Goal: Task Accomplishment & Management: Complete application form

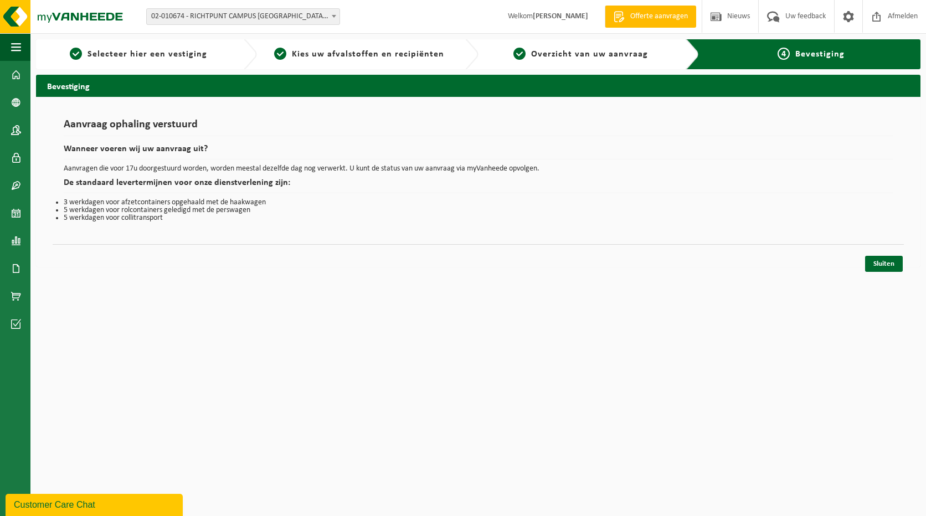
click at [887, 254] on div "Sluiten" at bounding box center [478, 250] width 851 height 12
click at [886, 265] on link "Sluiten" at bounding box center [884, 264] width 38 height 16
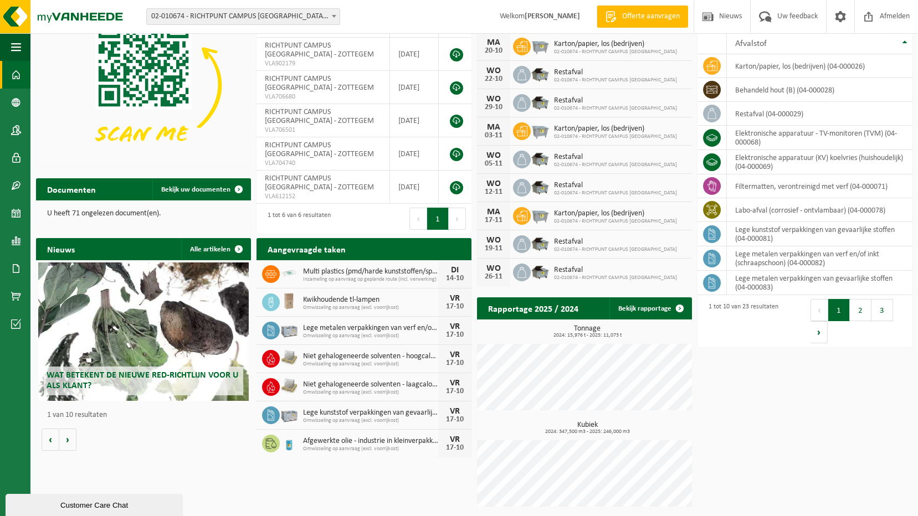
scroll to position [59, 0]
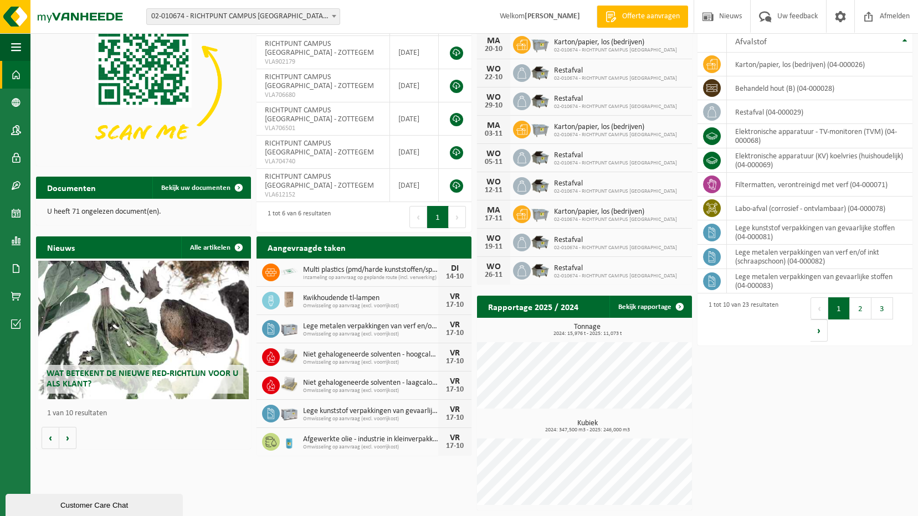
click at [435, 382] on span "Niet gehalogeneerde solventen - laagcalorisch in 200lt-vat" at bounding box center [370, 383] width 135 height 9
click at [277, 360] on span at bounding box center [271, 357] width 18 height 18
click at [396, 266] on span "Toon de aangevraagde taken" at bounding box center [408, 269] width 86 height 7
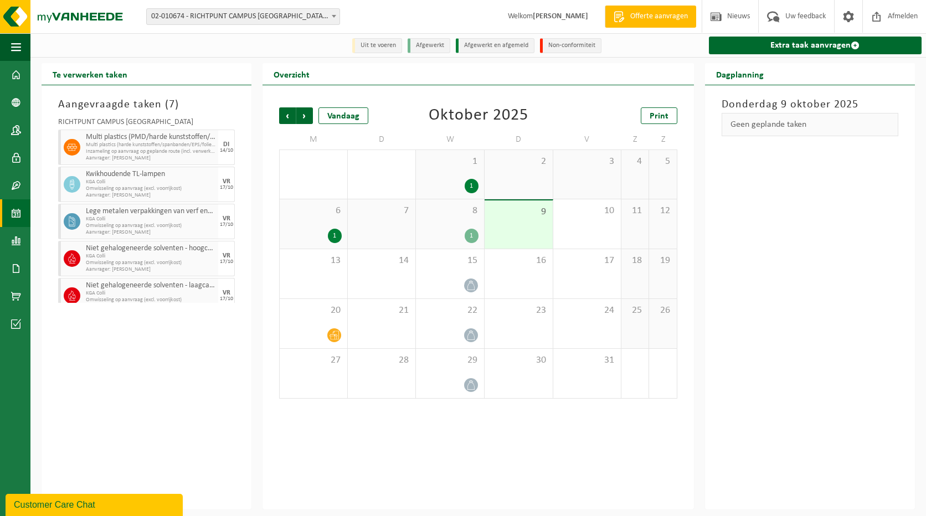
click at [218, 262] on div "[DATE]" at bounding box center [226, 258] width 17 height 35
click at [228, 261] on div "RICHTPUNT CAMPUS ZOTTEGEM Multi plastics (PMD/harde kunststoffen/spanbanden/EPS…" at bounding box center [147, 208] width 188 height 190
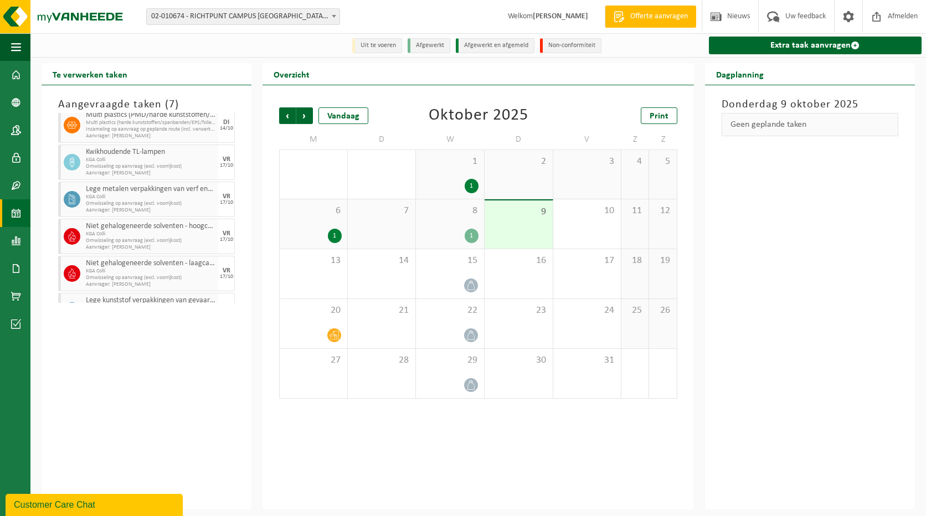
scroll to position [44, 0]
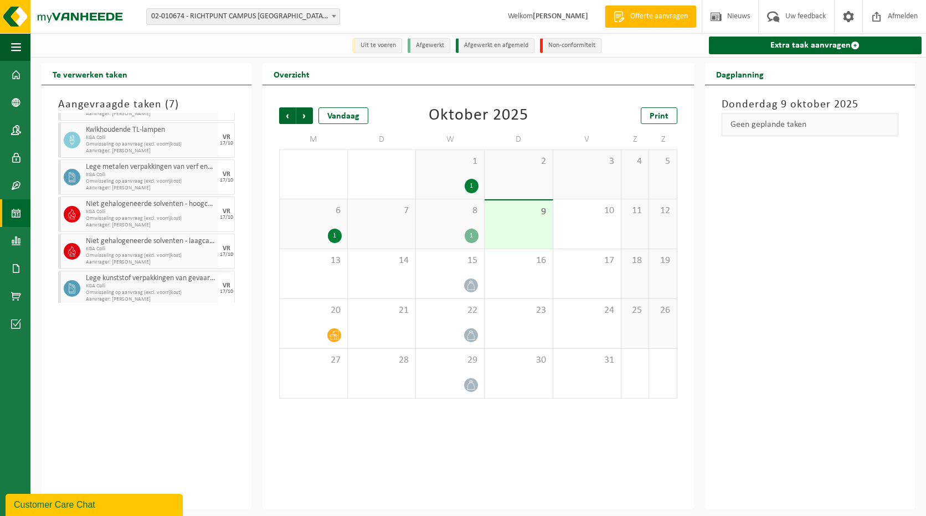
click at [218, 247] on div "VR 17/10" at bounding box center [226, 251] width 17 height 35
click at [67, 209] on span at bounding box center [72, 214] width 17 height 17
drag, startPoint x: 67, startPoint y: 209, endPoint x: 185, endPoint y: 221, distance: 119.1
click at [185, 221] on div "Niet gehalogeneerde solventen - hoogcalorisch in kleinverpakking KGA Colli Omwi…" at bounding box center [146, 214] width 177 height 35
click at [185, 221] on span "Omwisseling op aanvraag (excl. voorrijkost)" at bounding box center [151, 218] width 130 height 7
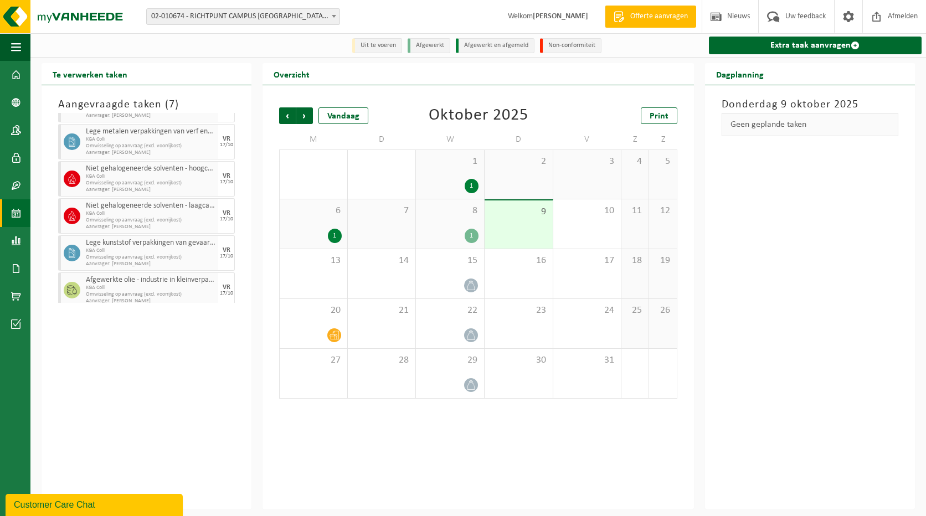
scroll to position [86, 0]
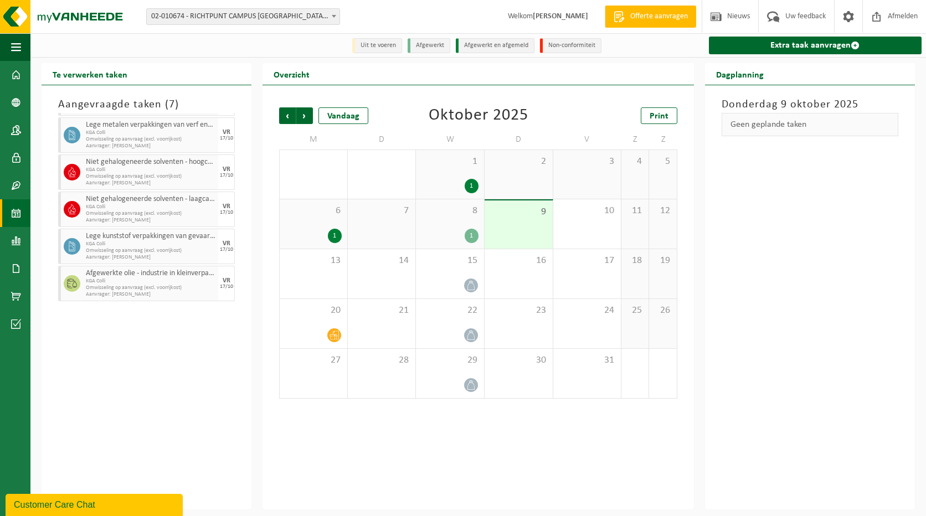
click at [132, 202] on span "Niet gehalogeneerde solventen - laagcalorisch in 200lt-vat" at bounding box center [151, 199] width 130 height 9
click at [530, 218] on span "9" at bounding box center [518, 212] width 57 height 12
click at [284, 116] on span "Vorige" at bounding box center [287, 115] width 17 height 17
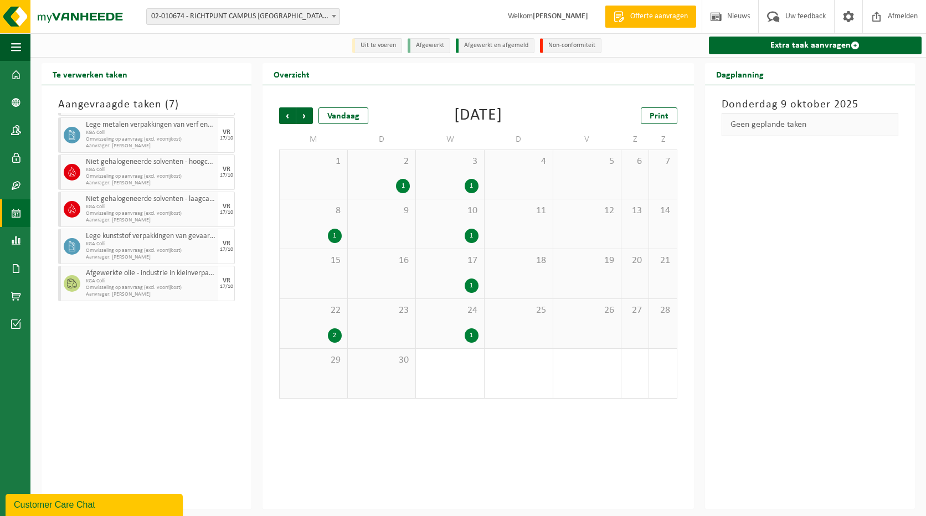
click at [472, 269] on div "17 1" at bounding box center [450, 273] width 68 height 49
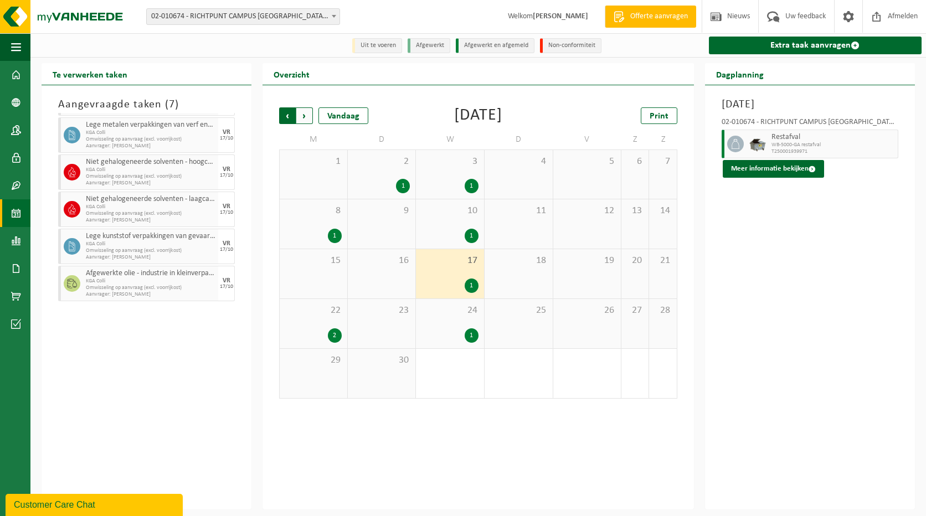
click at [305, 118] on span "Volgende" at bounding box center [304, 115] width 17 height 17
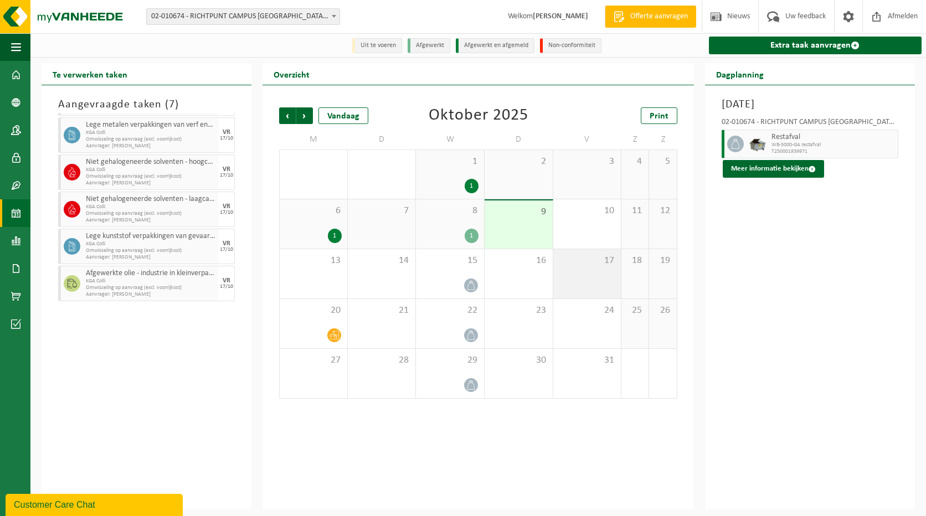
click at [589, 276] on div "17" at bounding box center [587, 273] width 68 height 49
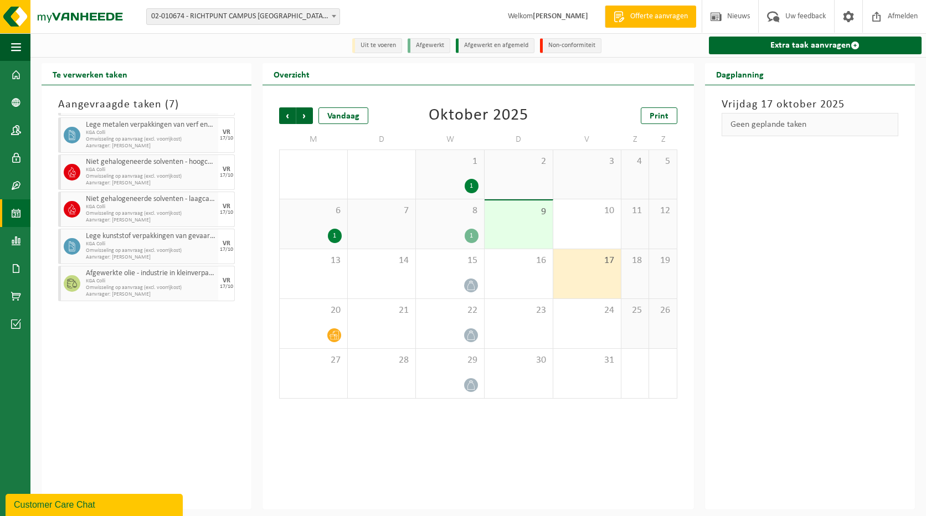
click at [158, 162] on span "Niet gehalogeneerde solventen - hoogcalorisch in kleinverpakking" at bounding box center [151, 162] width 130 height 9
drag, startPoint x: 144, startPoint y: 105, endPoint x: 126, endPoint y: 98, distance: 19.4
click at [126, 98] on h3 "Aangevraagde taken ( 7 )" at bounding box center [146, 104] width 177 height 17
drag, startPoint x: 126, startPoint y: 98, endPoint x: 170, endPoint y: 105, distance: 44.9
click at [170, 105] on h3 "Aangevraagde taken ( 7 )" at bounding box center [146, 104] width 177 height 17
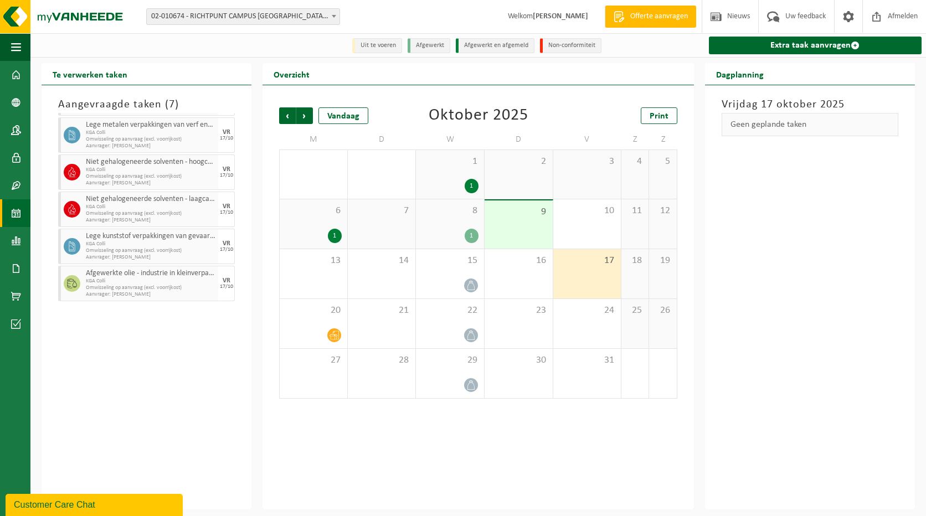
drag, startPoint x: 170, startPoint y: 105, endPoint x: 241, endPoint y: 121, distance: 73.1
click at [243, 120] on div "Aangevraagde taken ( 7 ) RICHTPUNT CAMPUS ZOTTEGEM Multi plastics (PMD/harde ku…" at bounding box center [147, 297] width 210 height 424
click at [144, 219] on span "Aanvrager: BARTEL SEGHERS" at bounding box center [151, 220] width 130 height 7
click at [801, 48] on link "Extra taak aanvragen" at bounding box center [815, 46] width 213 height 18
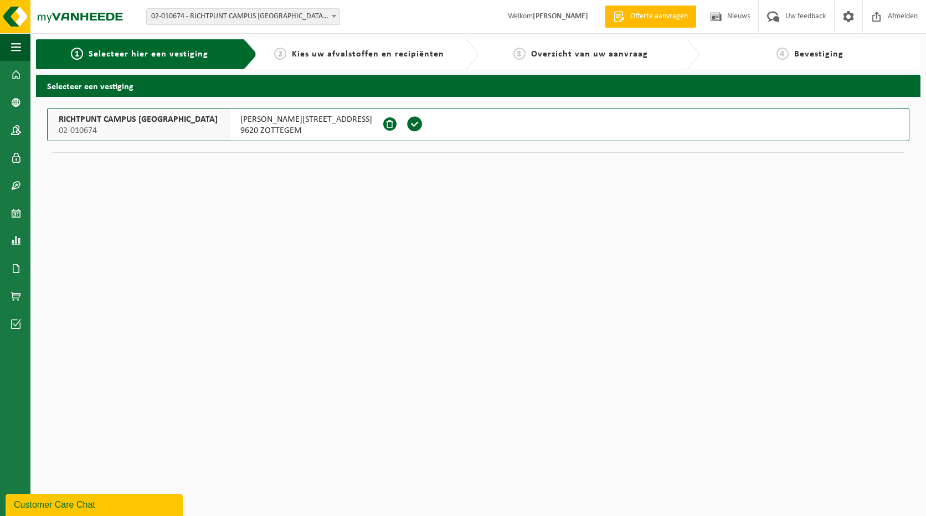
click at [137, 126] on span "02-010674" at bounding box center [138, 130] width 159 height 11
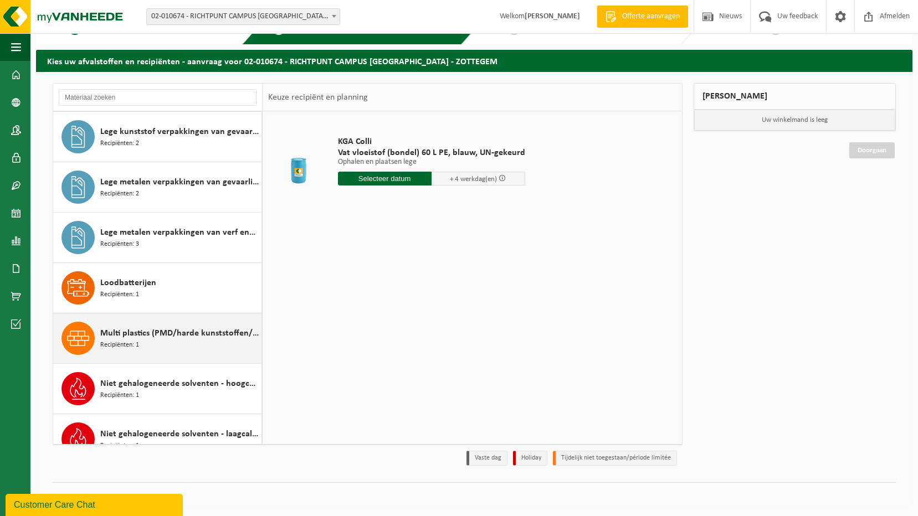
scroll to position [775, 0]
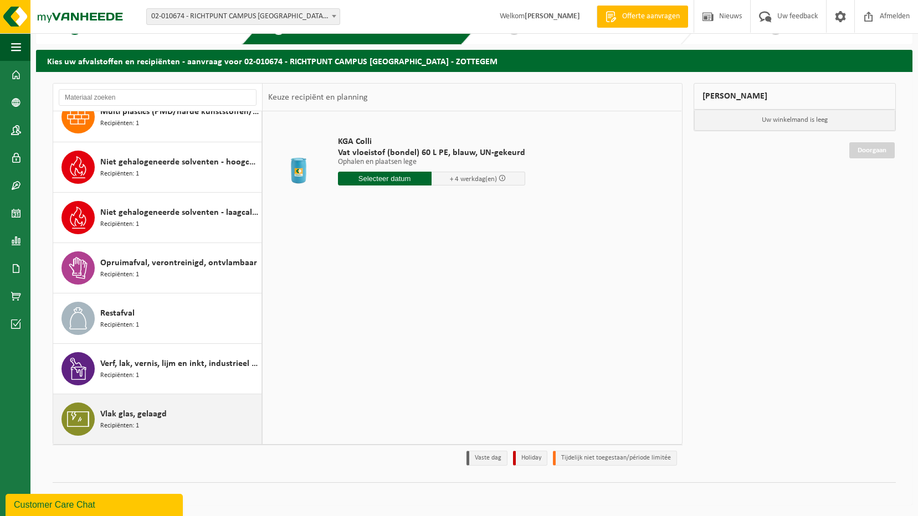
click at [173, 414] on div "Vlak glas, gelaagd Recipiënten: 1" at bounding box center [179, 419] width 158 height 33
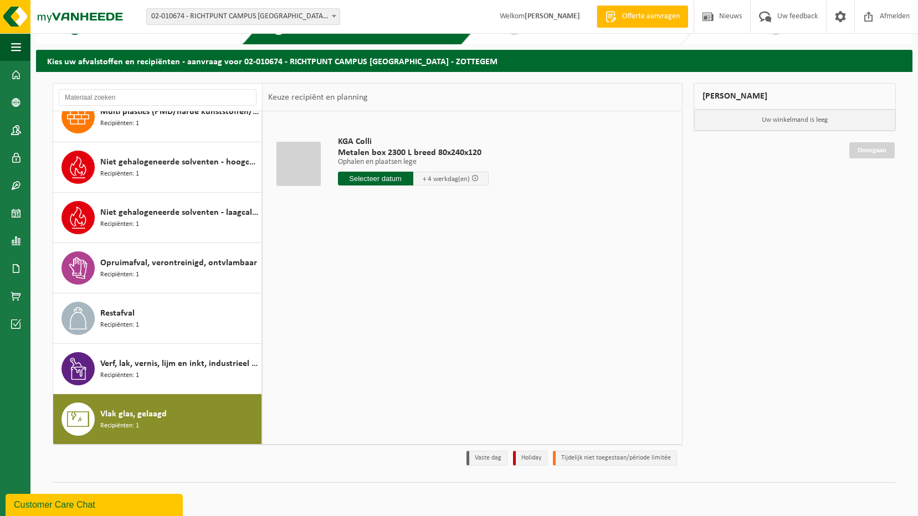
click at [385, 177] on input "text" at bounding box center [375, 179] width 75 height 14
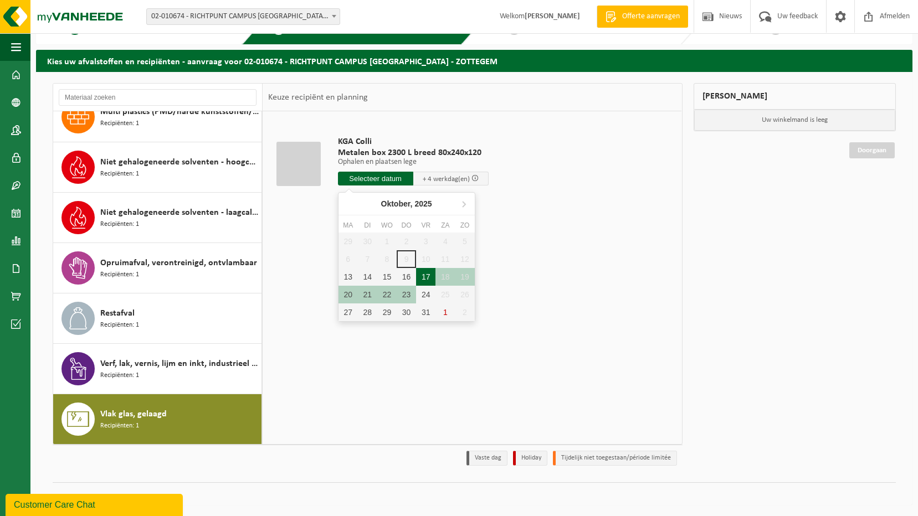
click at [423, 279] on div "17" at bounding box center [425, 277] width 19 height 18
type input "Van 2025-10-17"
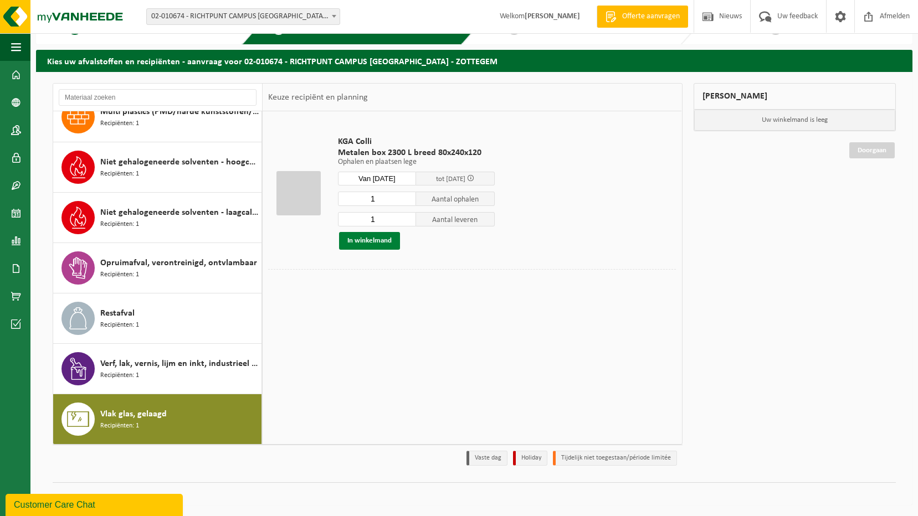
click at [354, 242] on button "In winkelmand" at bounding box center [369, 241] width 61 height 18
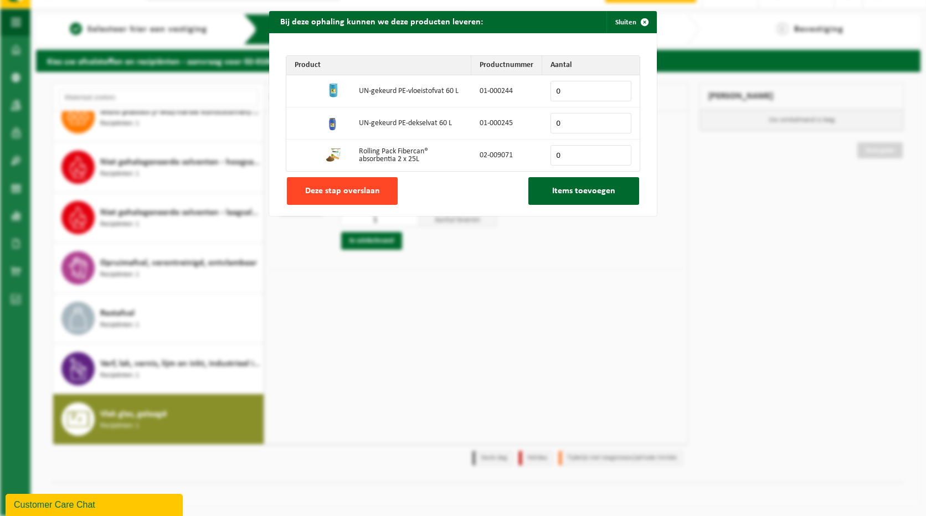
click at [371, 192] on span "Deze stap overslaan" at bounding box center [342, 191] width 75 height 9
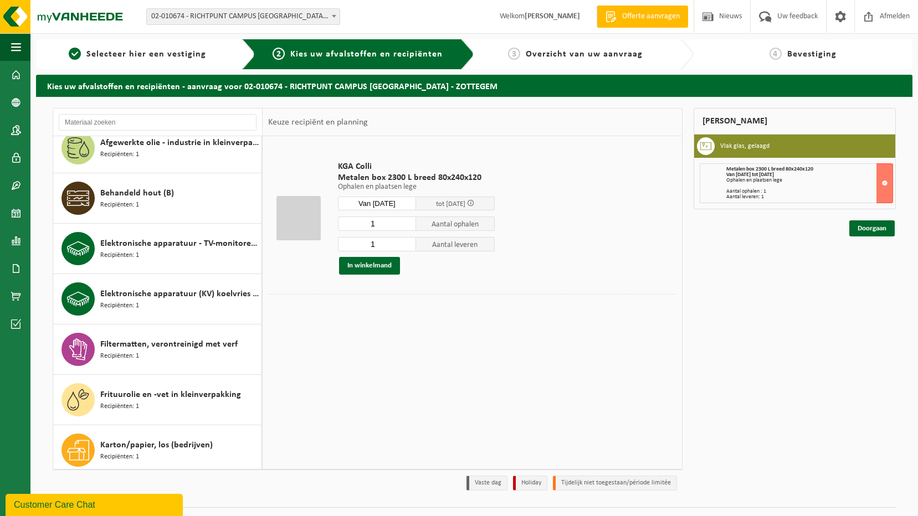
scroll to position [0, 0]
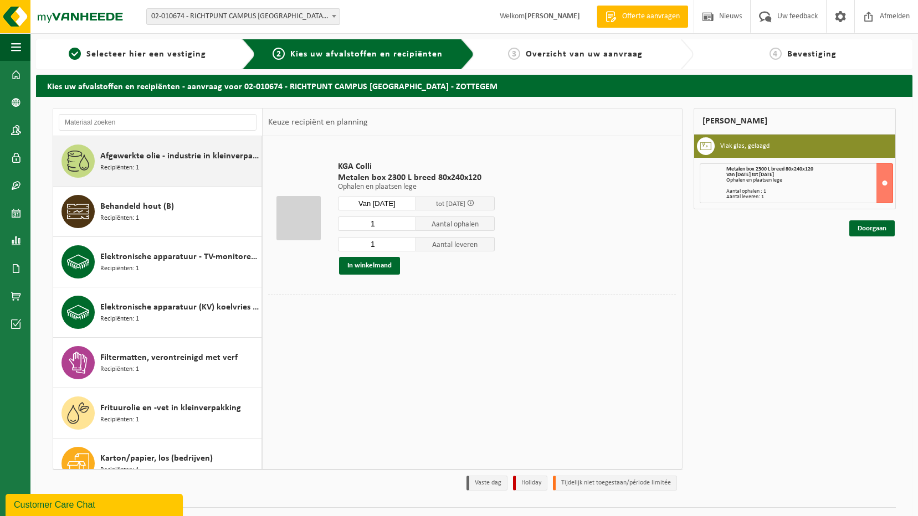
click at [164, 164] on div "Afgewerkte olie - industrie in kleinverpakking Recipiënten: 1" at bounding box center [179, 161] width 158 height 33
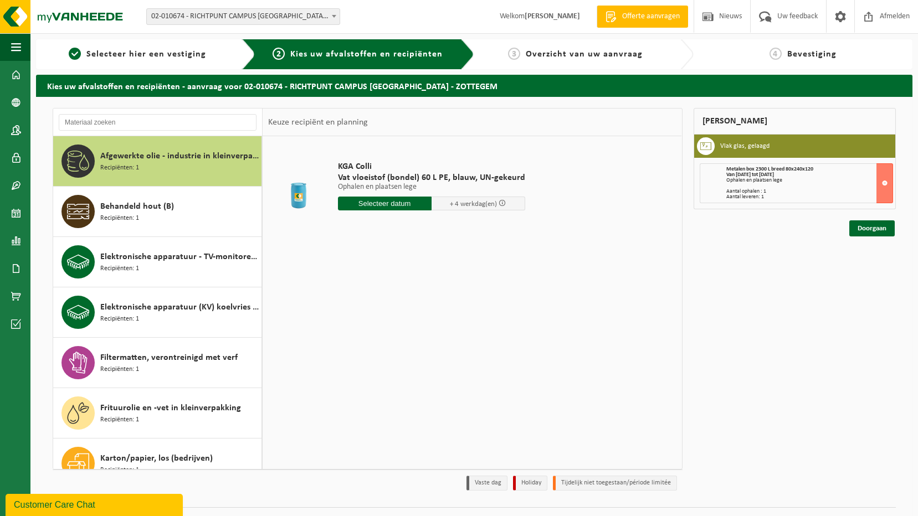
click at [398, 196] on div "KGA Colli Vat vloeistof (bondel) 60 L PE, blauw, UN-gekeurd Ophalen en plaatsen…" at bounding box center [431, 188] width 198 height 77
click at [413, 204] on input "text" at bounding box center [385, 204] width 94 height 14
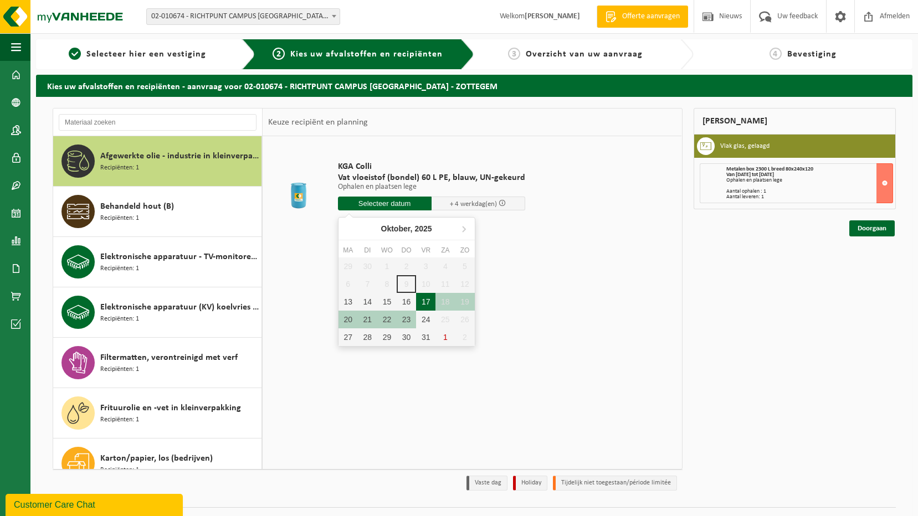
click at [430, 306] on div "17" at bounding box center [425, 302] width 19 height 18
type input "Van 2025-10-17"
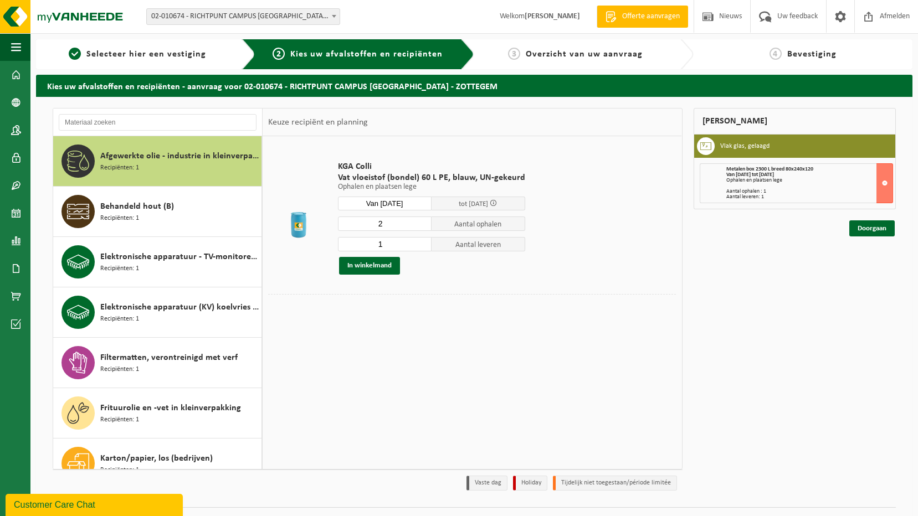
click at [421, 223] on input "2" at bounding box center [385, 224] width 94 height 14
click at [421, 223] on input "3" at bounding box center [385, 224] width 94 height 14
click at [421, 223] on input "4" at bounding box center [385, 224] width 94 height 14
type input "5"
click at [421, 223] on input "5" at bounding box center [385, 224] width 94 height 14
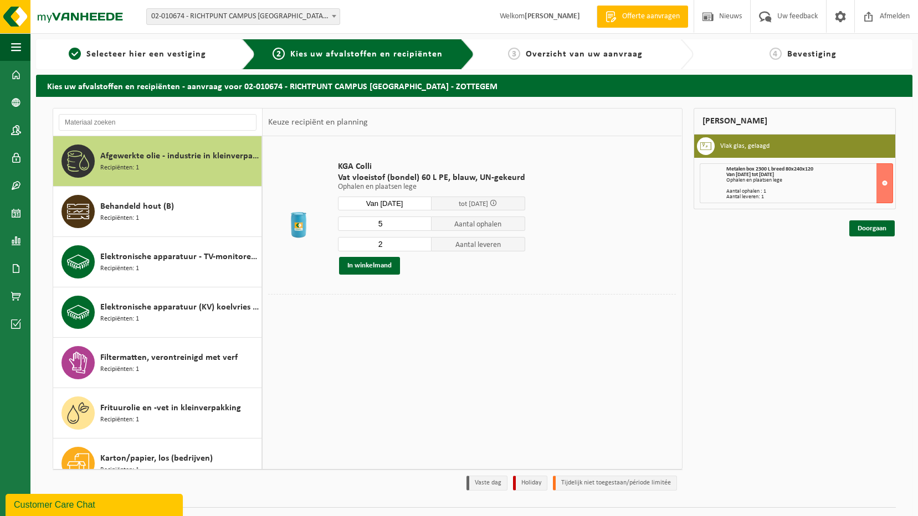
click at [421, 243] on input "2" at bounding box center [385, 244] width 94 height 14
click at [421, 243] on input "3" at bounding box center [385, 244] width 94 height 14
click at [421, 243] on input "4" at bounding box center [385, 244] width 94 height 14
click at [421, 243] on input "5" at bounding box center [385, 244] width 94 height 14
click at [421, 243] on input "6" at bounding box center [385, 244] width 94 height 14
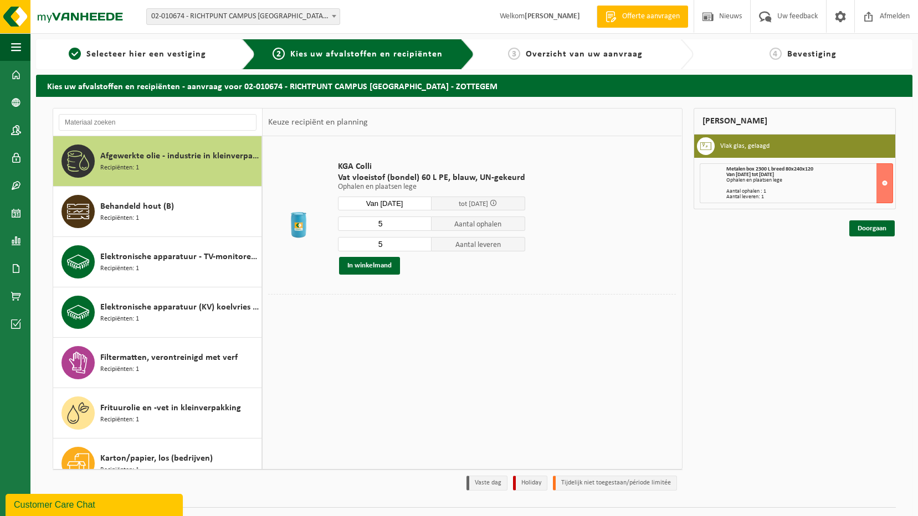
type input "5"
click at [420, 248] on input "5" at bounding box center [385, 244] width 94 height 14
click at [367, 268] on button "In winkelmand" at bounding box center [369, 266] width 61 height 18
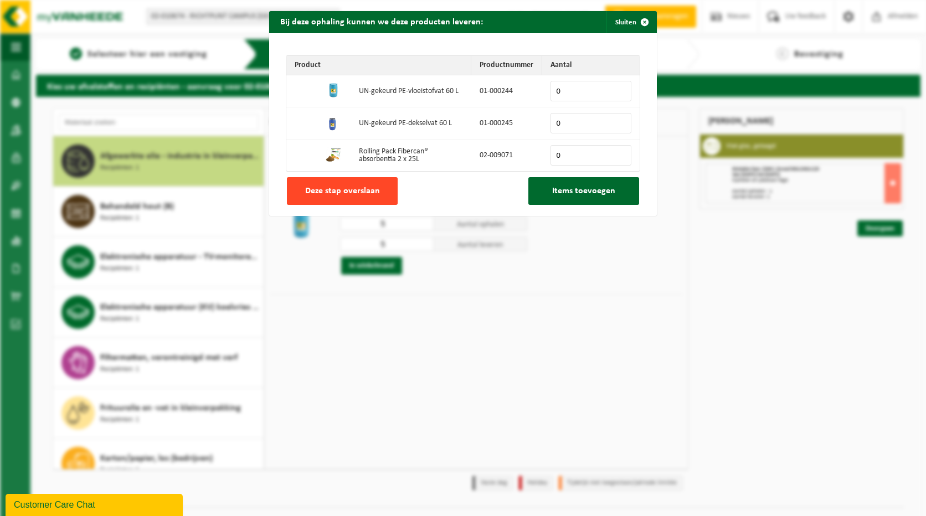
click at [355, 192] on span "Deze stap overslaan" at bounding box center [342, 191] width 75 height 9
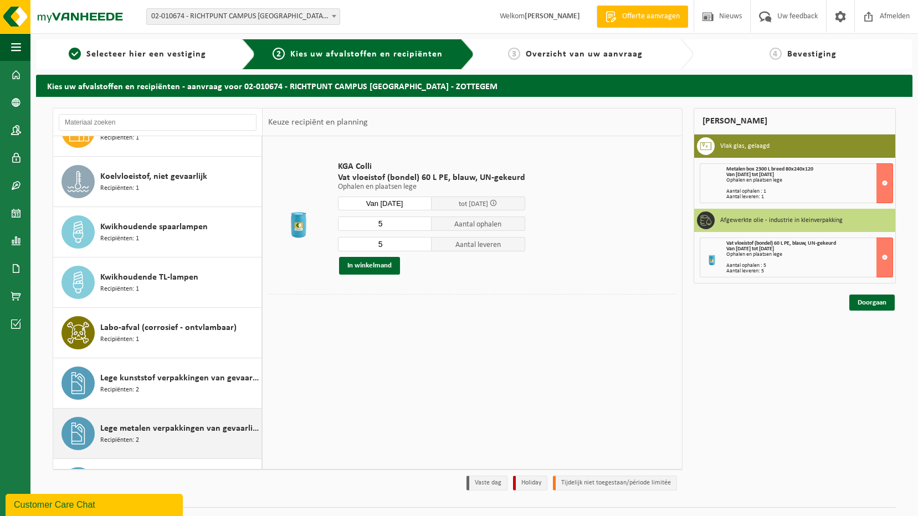
scroll to position [388, 0]
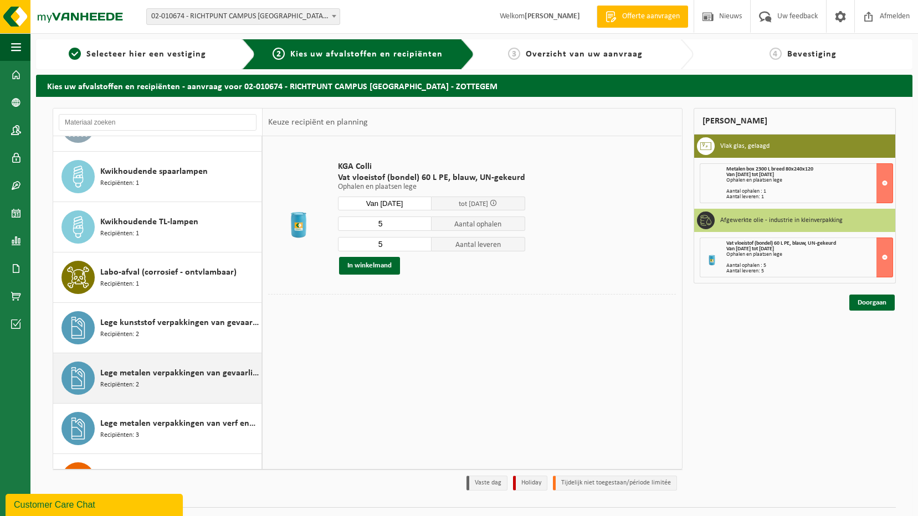
click at [186, 377] on span "Lege metalen verpakkingen van gevaarlijke stoffen" at bounding box center [179, 373] width 158 height 13
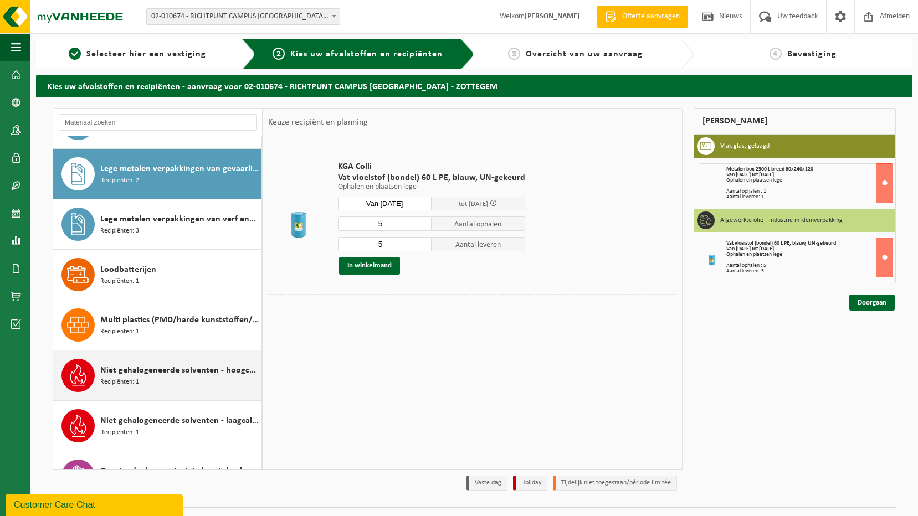
scroll to position [605, 0]
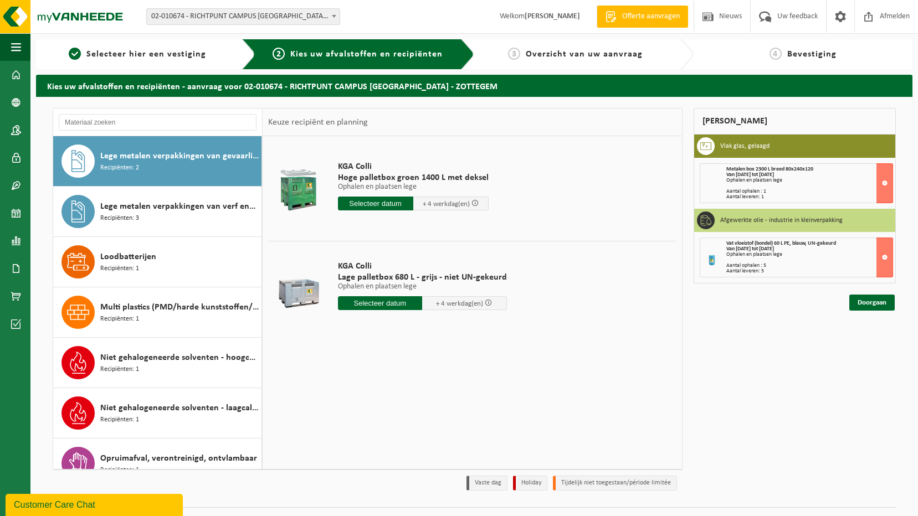
click at [396, 305] on input "text" at bounding box center [380, 303] width 85 height 14
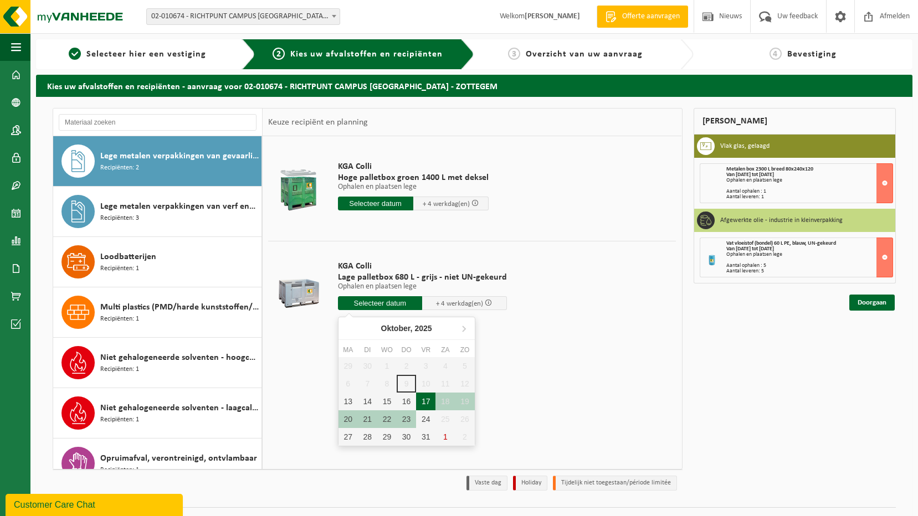
click at [430, 403] on div "17" at bounding box center [425, 402] width 19 height 18
type input "Van 2025-10-17"
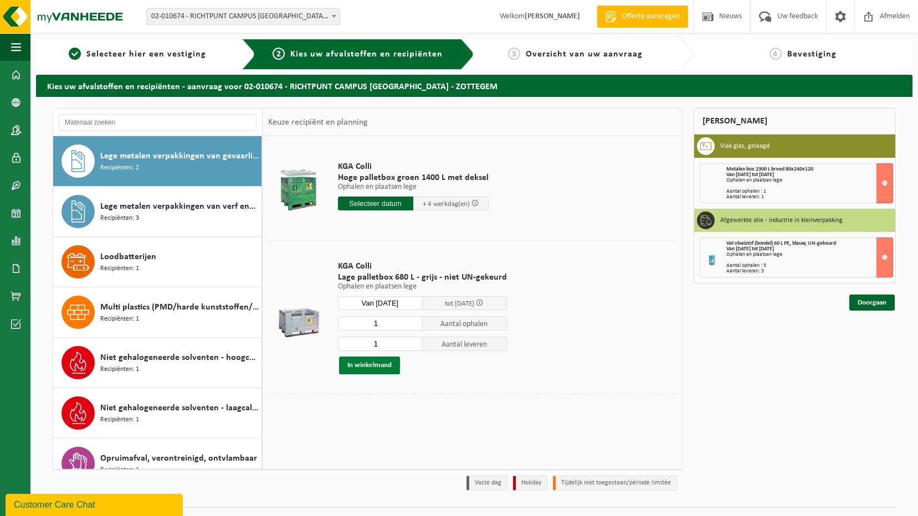
click at [384, 365] on button "In winkelmand" at bounding box center [369, 366] width 61 height 18
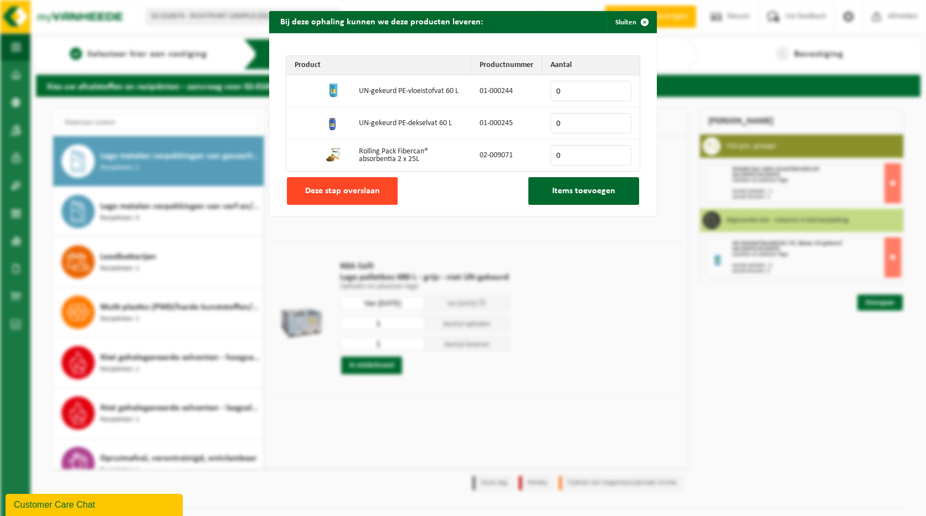
click at [373, 184] on button "Deze stap overslaan" at bounding box center [342, 191] width 111 height 28
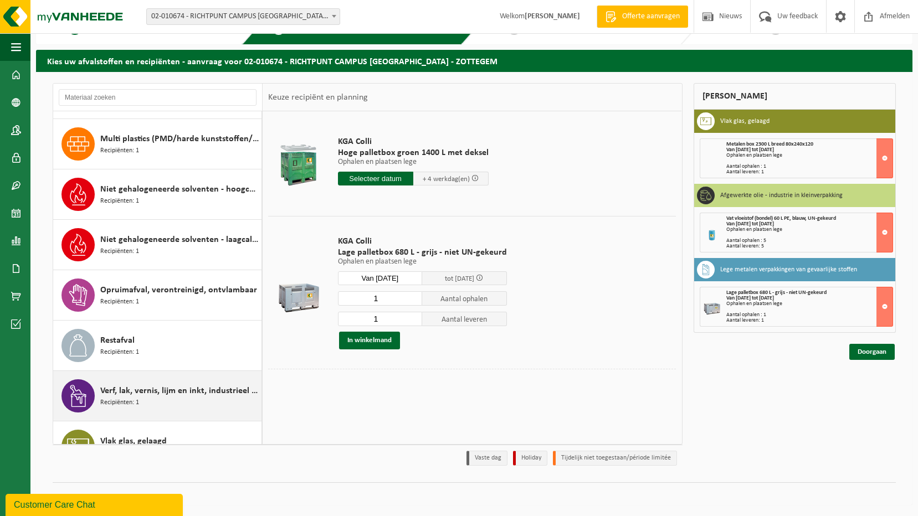
scroll to position [775, 0]
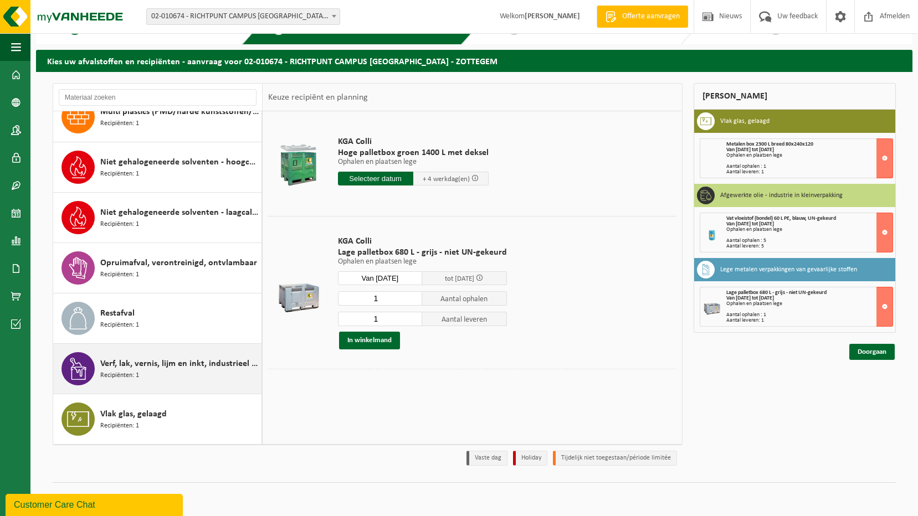
click at [173, 369] on span "Verf, lak, vernis, lijm en inkt, industrieel in kleinverpakking" at bounding box center [179, 363] width 158 height 13
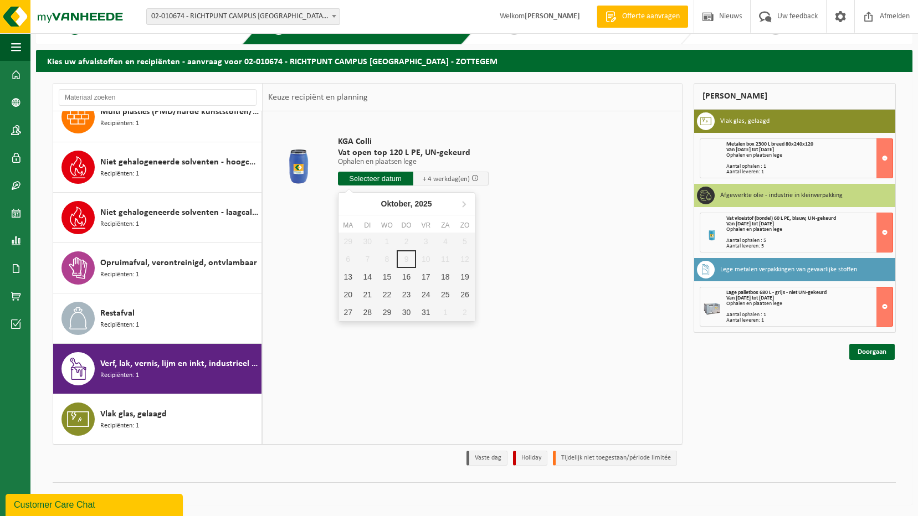
click at [387, 180] on input "text" at bounding box center [375, 179] width 75 height 14
click at [426, 281] on div "17" at bounding box center [425, 277] width 19 height 18
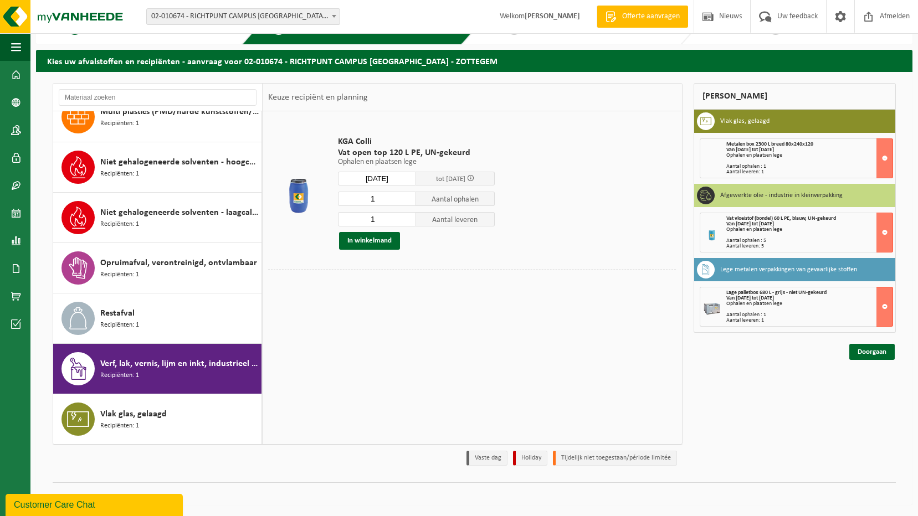
type input "Van 2025-10-17"
click at [384, 245] on button "In winkelmand" at bounding box center [369, 241] width 61 height 18
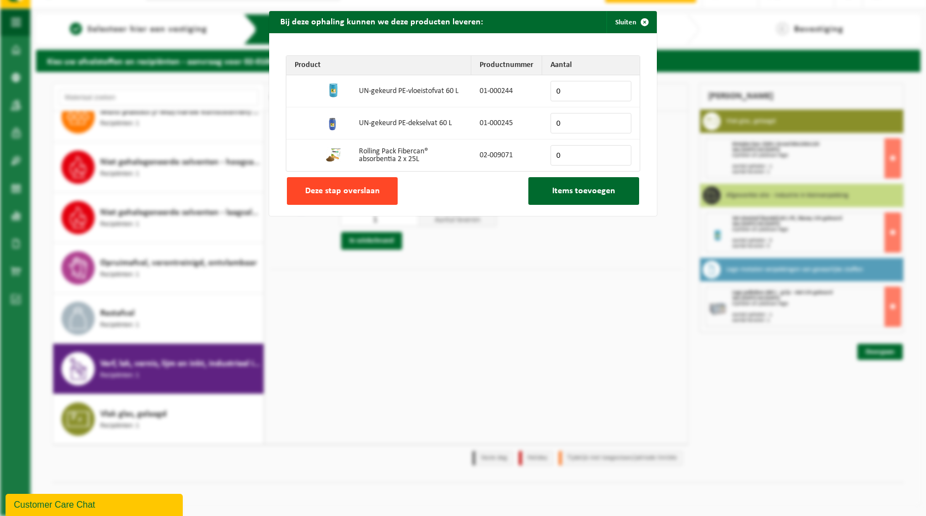
click at [341, 190] on span "Deze stap overslaan" at bounding box center [342, 191] width 75 height 9
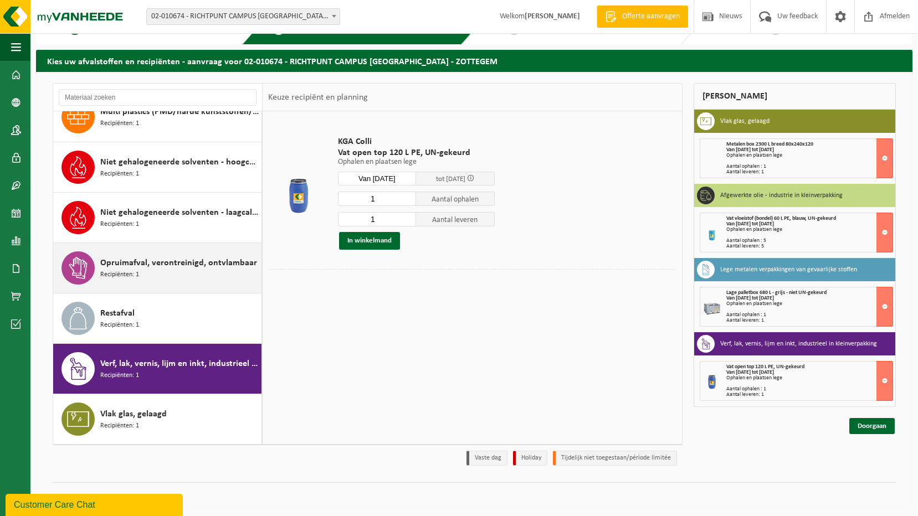
click at [154, 272] on div "Opruimafval, verontreinigd, ontvlambaar Recipiënten: 1" at bounding box center [179, 267] width 158 height 33
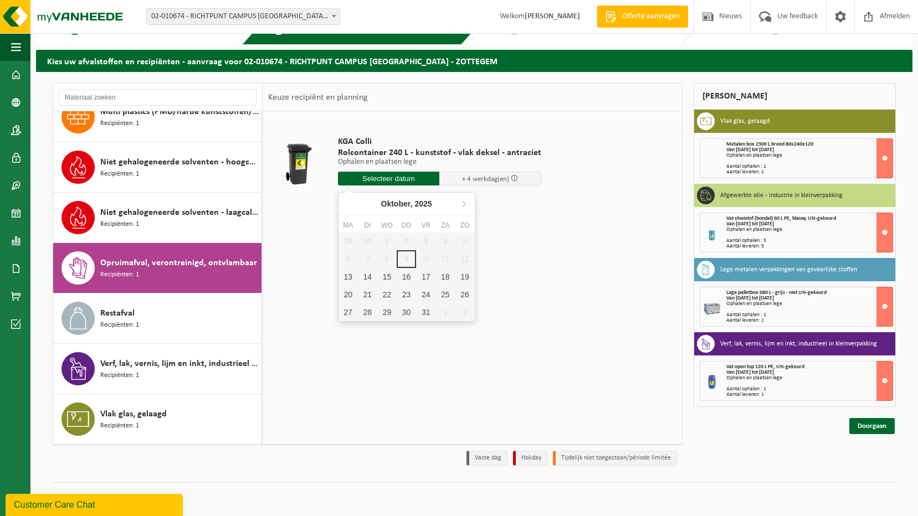
click at [425, 179] on input "text" at bounding box center [389, 179] width 102 height 14
click at [430, 277] on div "17" at bounding box center [425, 277] width 19 height 18
type input "Van 2025-10-17"
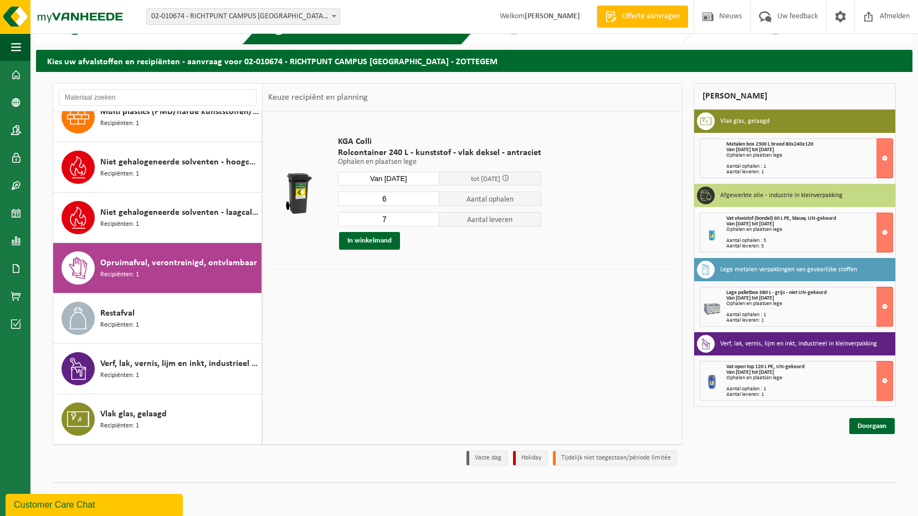
click at [430, 202] on input "6" at bounding box center [389, 199] width 102 height 14
click at [429, 202] on input "5" at bounding box center [389, 199] width 102 height 14
click at [429, 202] on input "4" at bounding box center [389, 199] width 102 height 14
type input "3"
click at [429, 202] on input "3" at bounding box center [389, 199] width 102 height 14
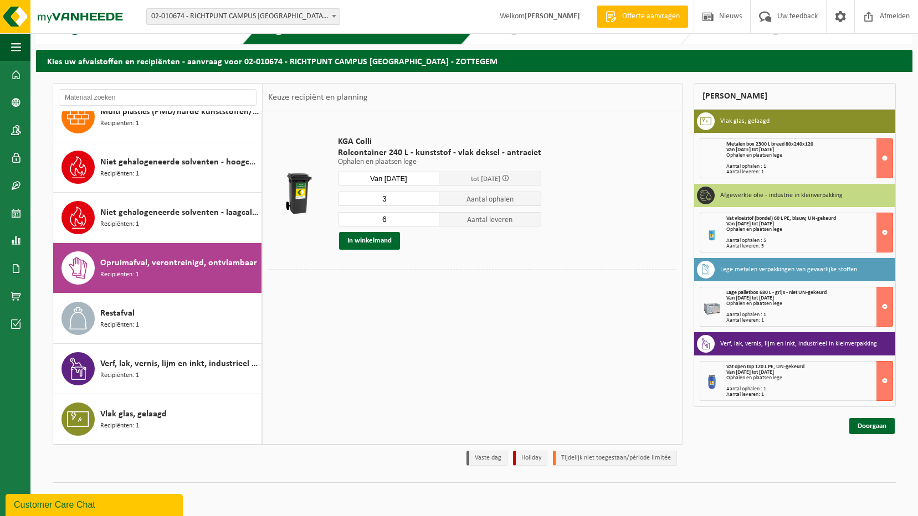
click at [428, 223] on input "6" at bounding box center [389, 219] width 102 height 14
click at [428, 223] on input "5" at bounding box center [389, 219] width 102 height 14
click at [428, 223] on input "4" at bounding box center [389, 219] width 102 height 14
type input "3"
click at [428, 223] on input "3" at bounding box center [389, 219] width 102 height 14
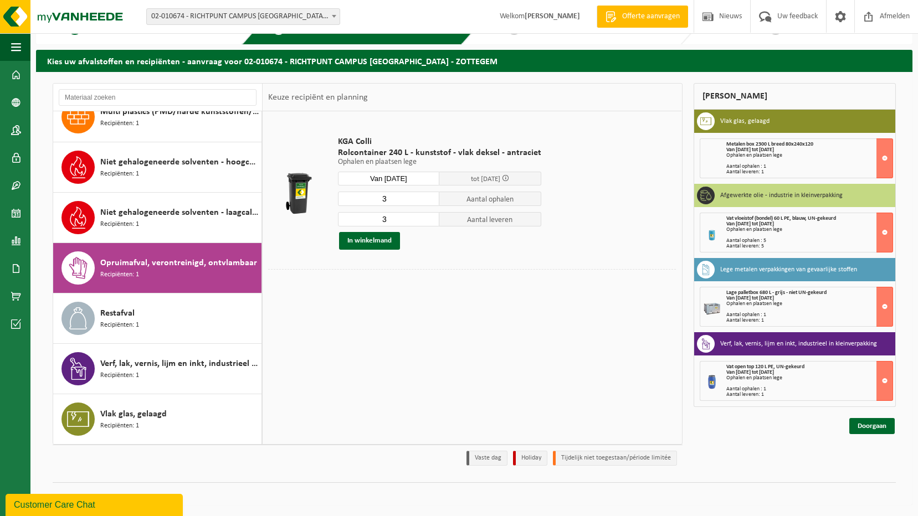
click at [434, 252] on div "KGA Colli Rolcontainer 240 L - kunststof - vlak deksel - antraciet Ophalen en p…" at bounding box center [439, 193] width 214 height 136
click at [368, 244] on button "In winkelmand" at bounding box center [369, 241] width 61 height 18
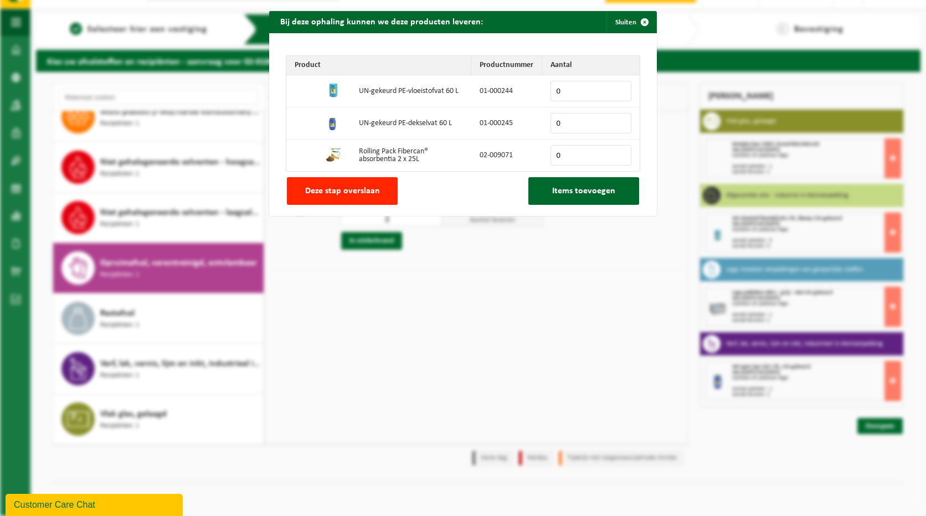
drag, startPoint x: 378, startPoint y: 193, endPoint x: 402, endPoint y: 207, distance: 27.8
click at [378, 192] on button "Deze stap overslaan" at bounding box center [342, 191] width 111 height 28
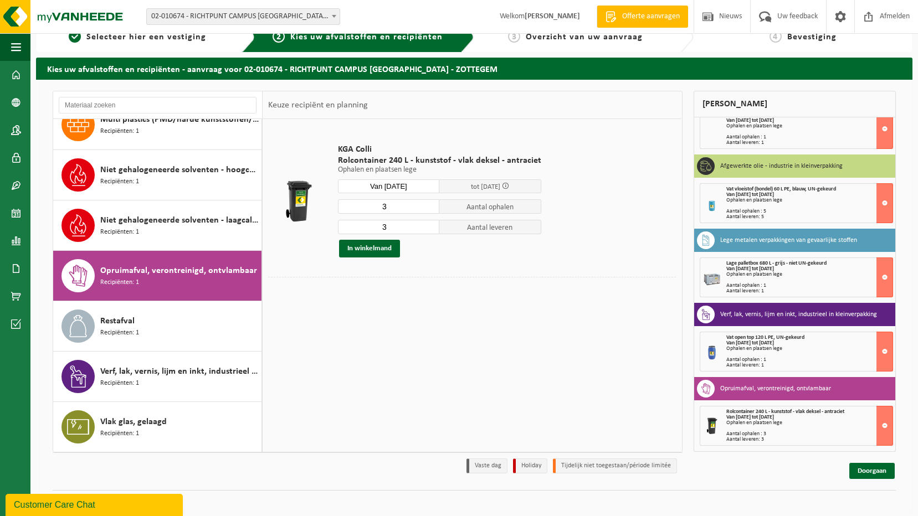
scroll to position [25, 0]
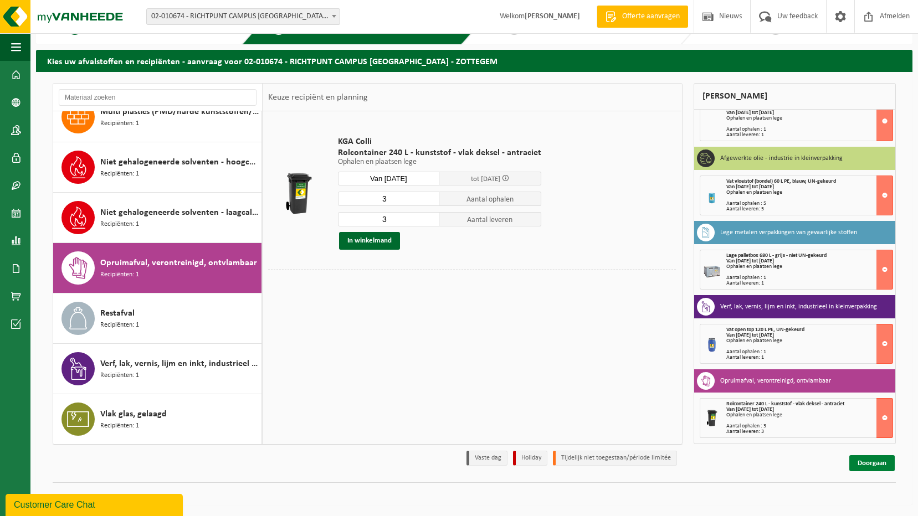
click at [884, 465] on link "Doorgaan" at bounding box center [871, 463] width 45 height 16
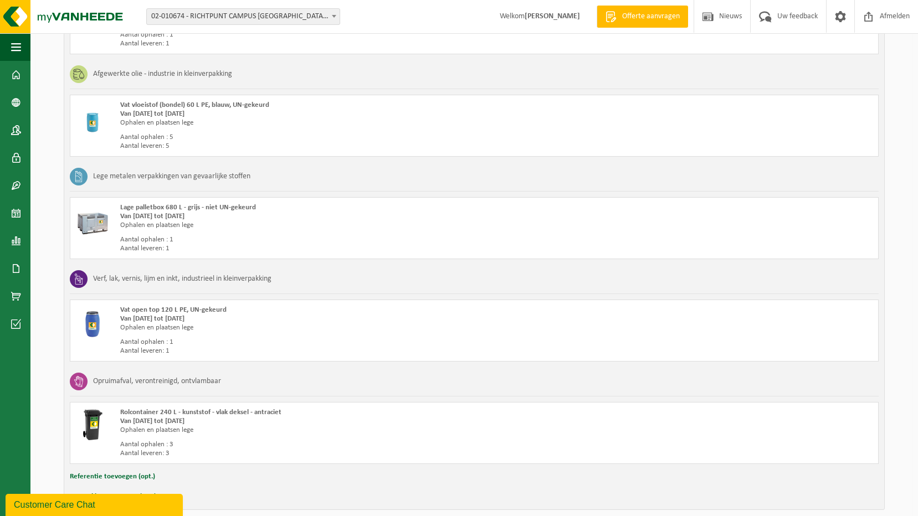
scroll to position [378, 0]
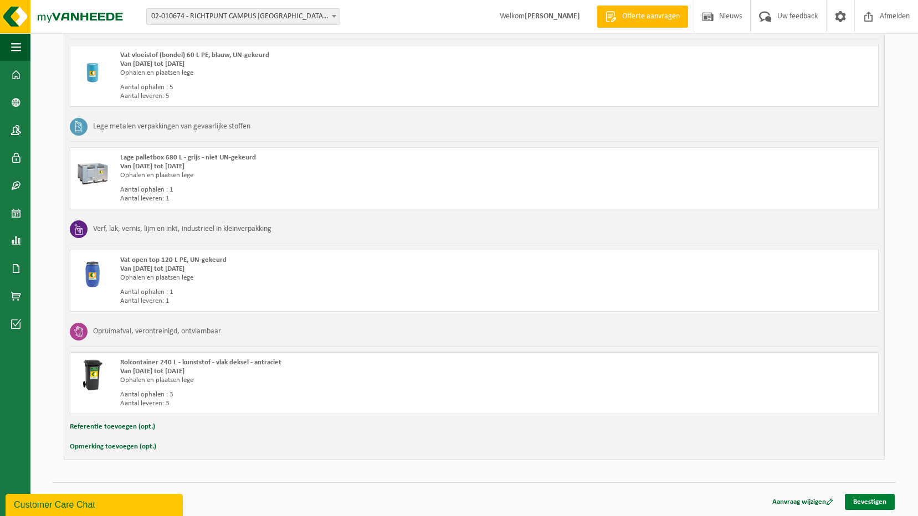
click at [862, 497] on link "Bevestigen" at bounding box center [869, 502] width 50 height 16
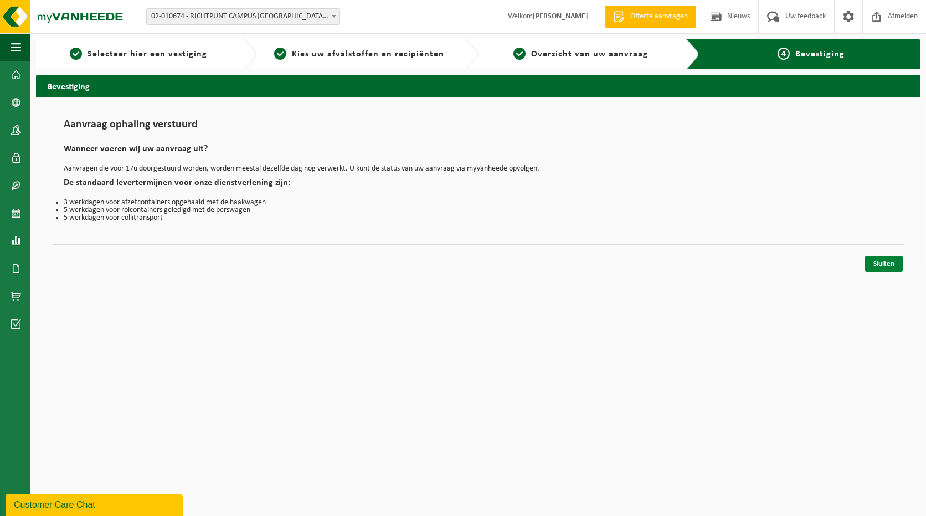
click at [887, 261] on link "Sluiten" at bounding box center [884, 264] width 38 height 16
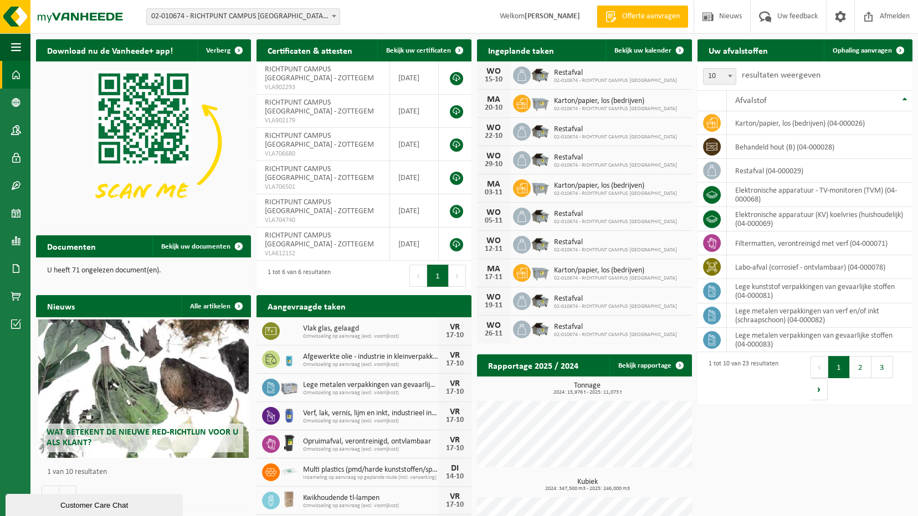
click at [860, 369] on button "2" at bounding box center [860, 367] width 22 height 22
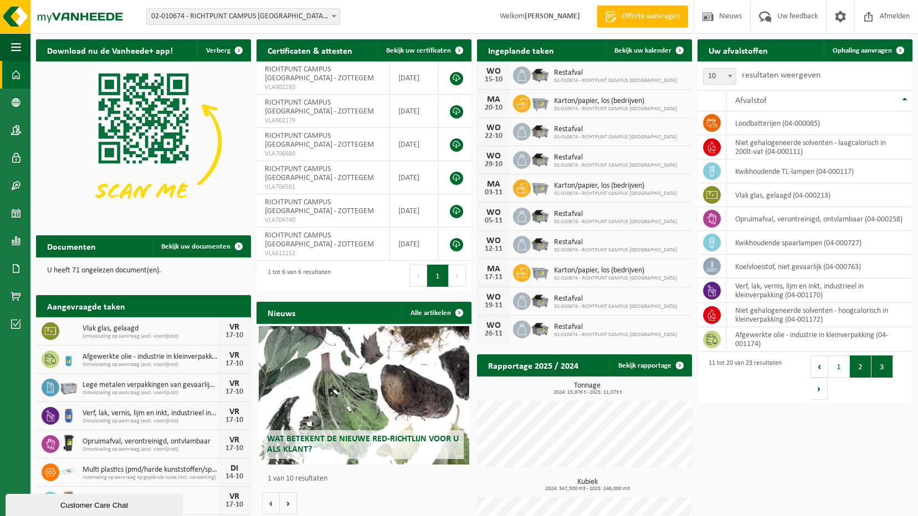
click at [887, 369] on button "3" at bounding box center [882, 366] width 22 height 22
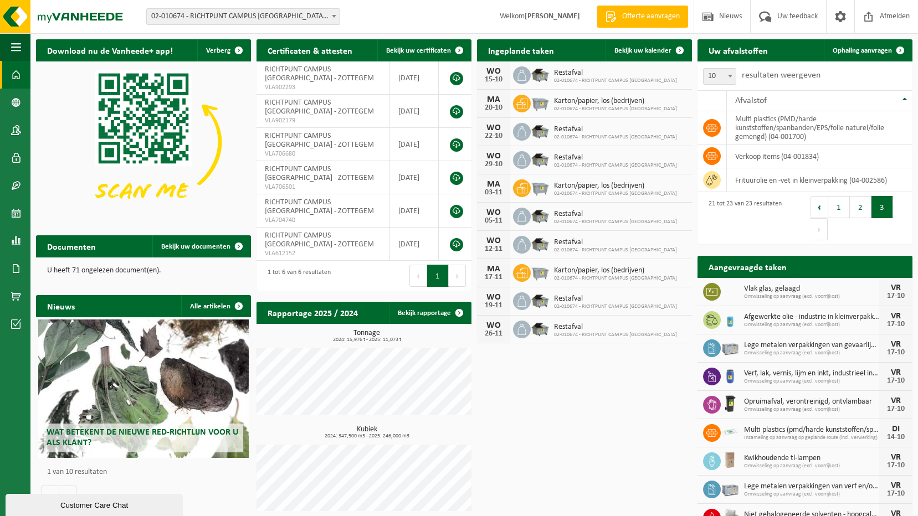
click at [733, 229] on div "21 tot 23 van 23 resultaten" at bounding box center [742, 218] width 79 height 47
click at [832, 212] on button "1" at bounding box center [839, 207] width 22 height 22
